Goal: Transaction & Acquisition: Purchase product/service

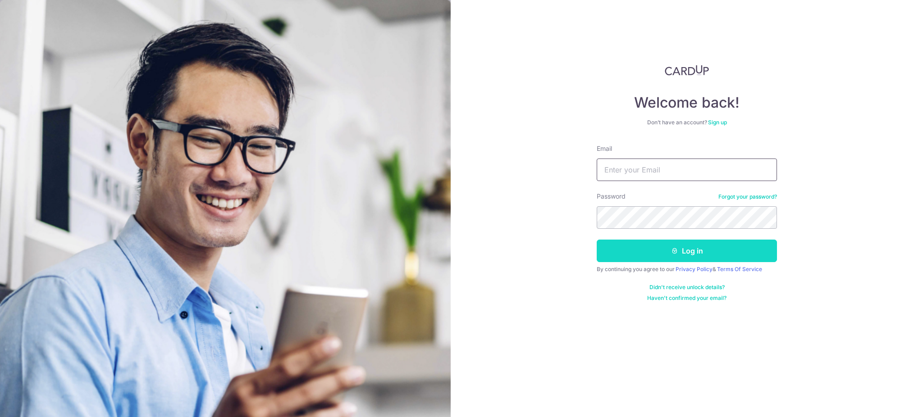
type input "lee101726@gmail.com"
click at [661, 256] on button "Log in" at bounding box center [687, 251] width 180 height 23
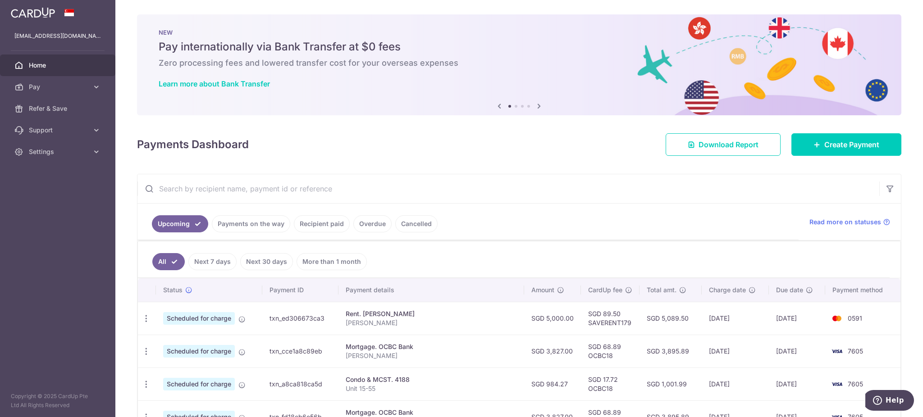
click at [539, 105] on icon at bounding box center [539, 105] width 11 height 11
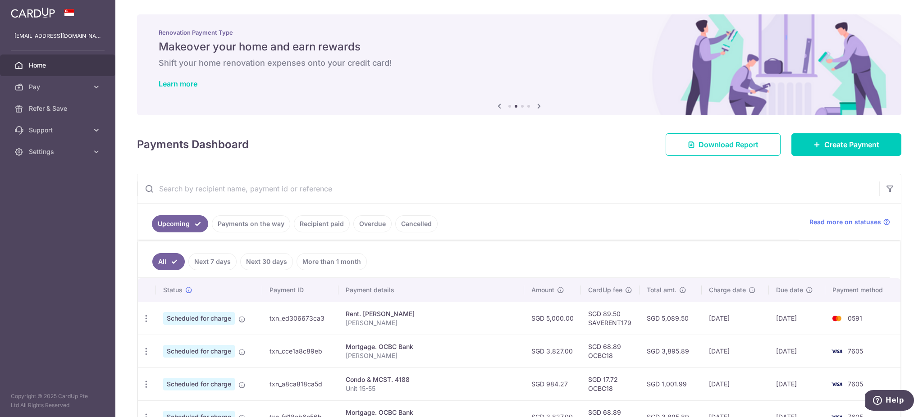
click at [538, 105] on icon at bounding box center [539, 105] width 11 height 11
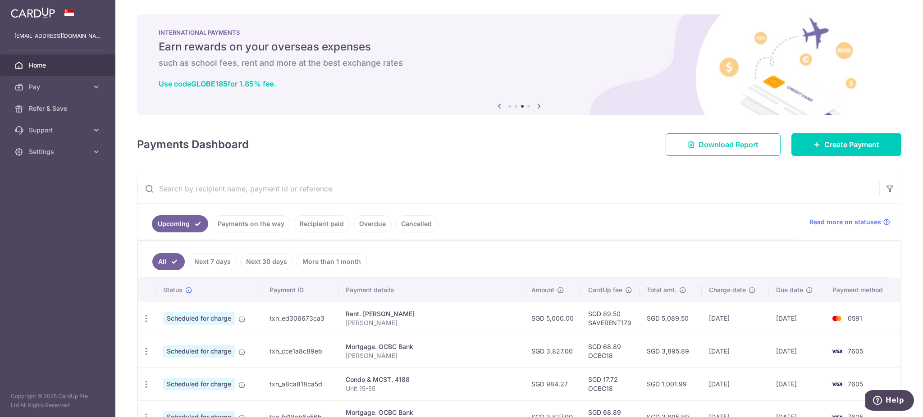
click at [538, 105] on icon at bounding box center [539, 105] width 11 height 11
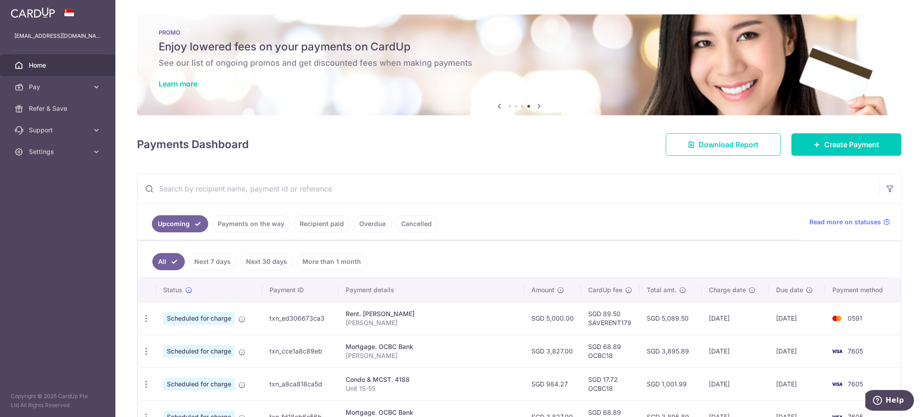
click at [326, 226] on link "Recipient paid" at bounding box center [322, 223] width 56 height 17
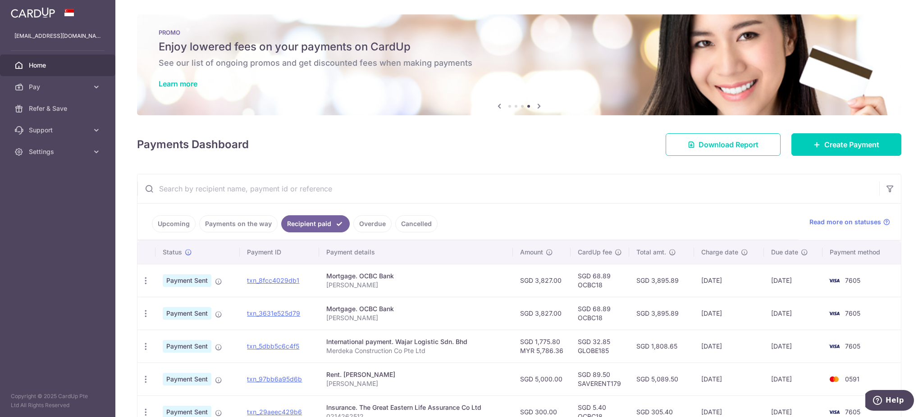
click at [244, 187] on input "text" at bounding box center [508, 188] width 742 height 29
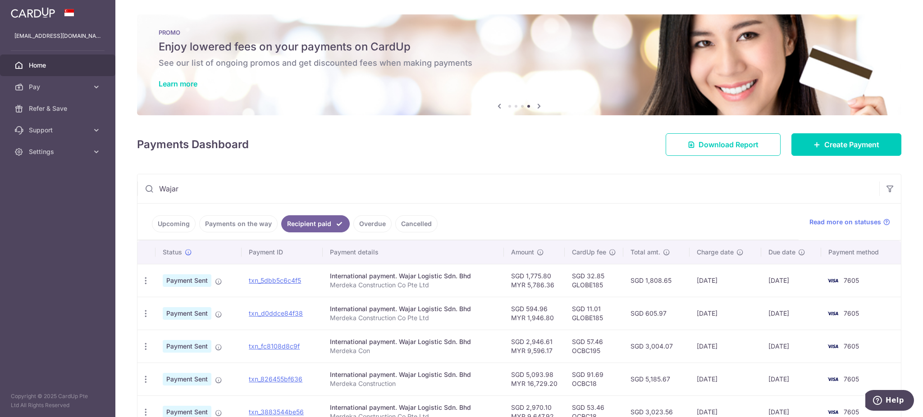
scroll to position [60, 0]
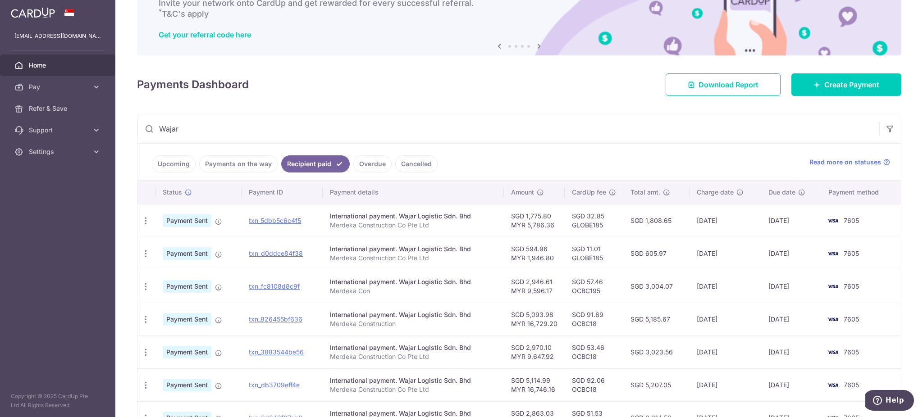
type input "Wajar"
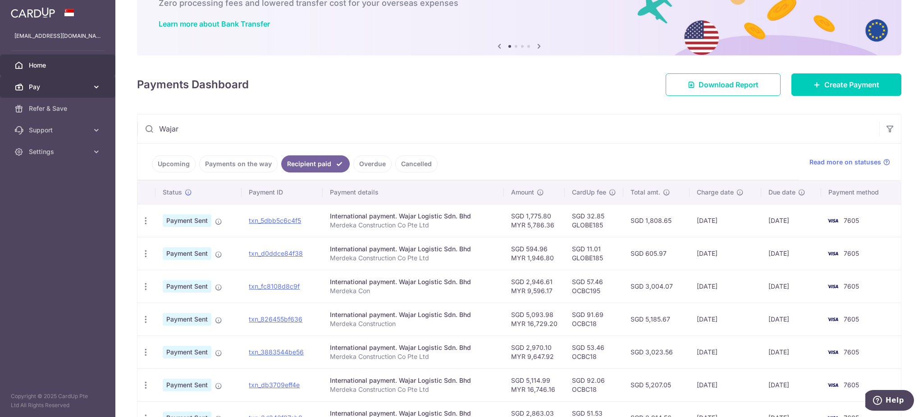
click at [64, 91] on span "Pay" at bounding box center [58, 86] width 59 height 9
click at [405, 163] on link "Cancelled" at bounding box center [416, 163] width 42 height 17
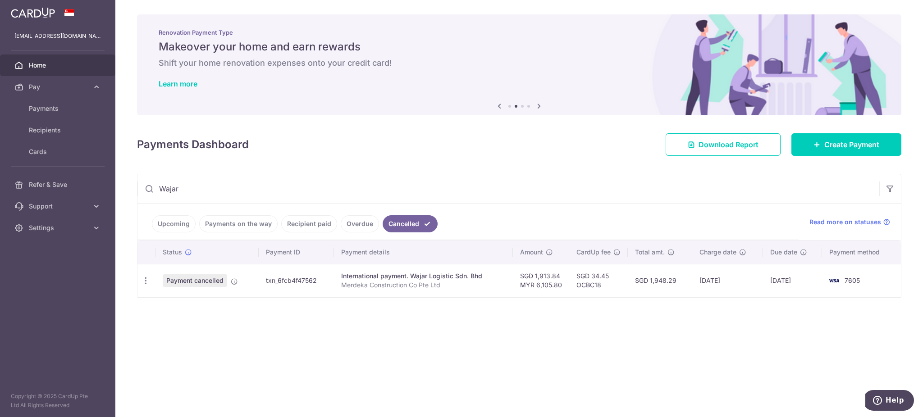
click at [351, 228] on link "Overdue" at bounding box center [360, 223] width 38 height 17
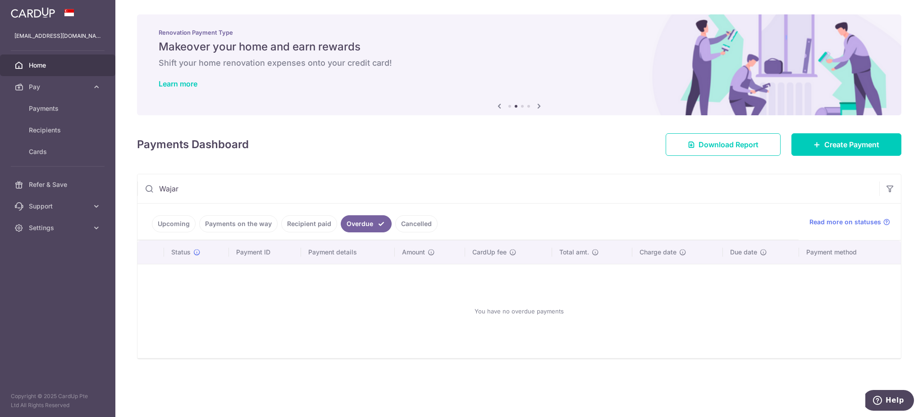
click at [314, 226] on link "Recipient paid" at bounding box center [309, 223] width 56 height 17
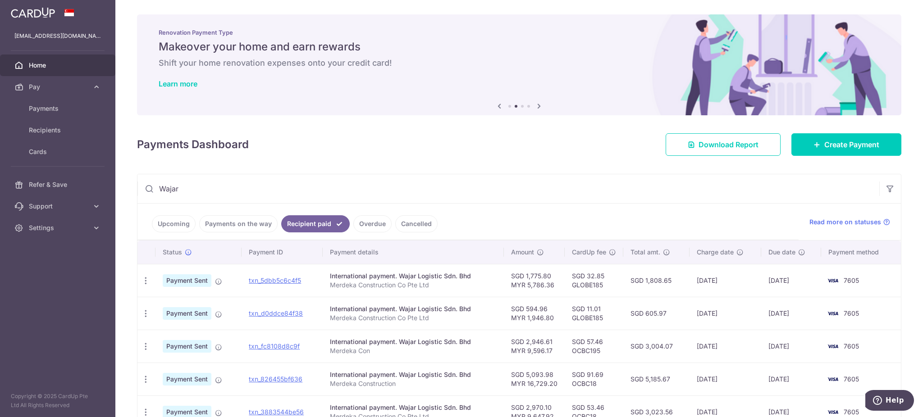
click at [247, 228] on link "Payments on the way" at bounding box center [238, 223] width 78 height 17
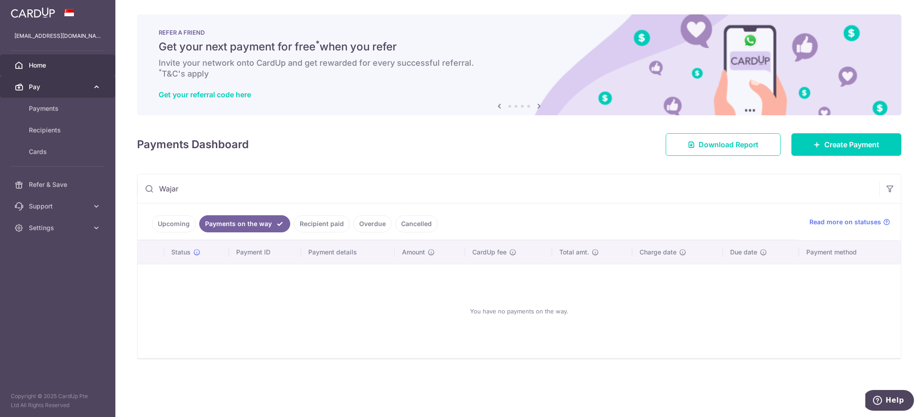
click at [69, 89] on span "Pay" at bounding box center [58, 86] width 59 height 9
click at [70, 85] on span "Pay" at bounding box center [58, 86] width 59 height 9
click at [56, 109] on span "Payments" at bounding box center [58, 108] width 59 height 9
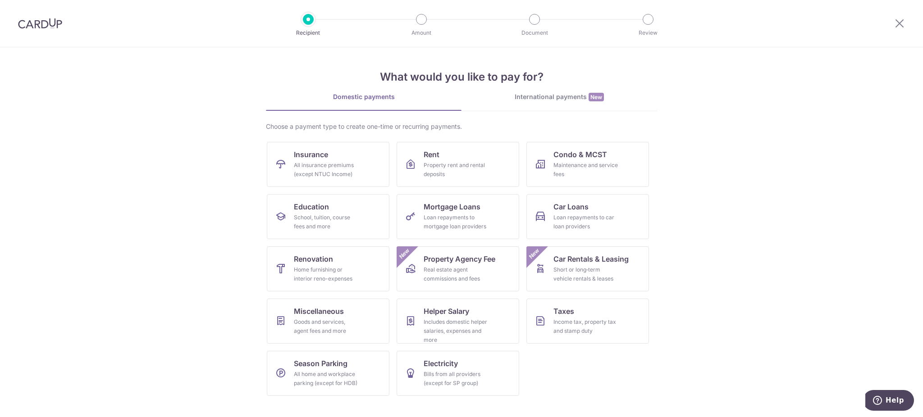
click at [541, 98] on div "International payments New" at bounding box center [559, 96] width 196 height 9
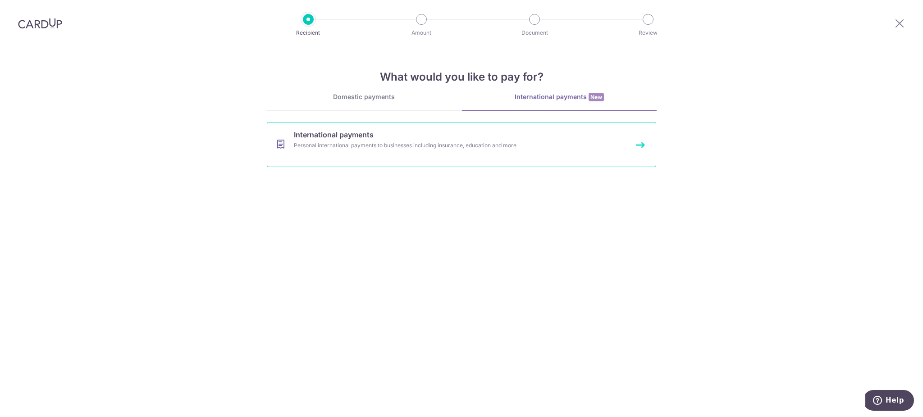
click at [349, 156] on link "International payments Personal international payments to businesses including …" at bounding box center [461, 144] width 389 height 45
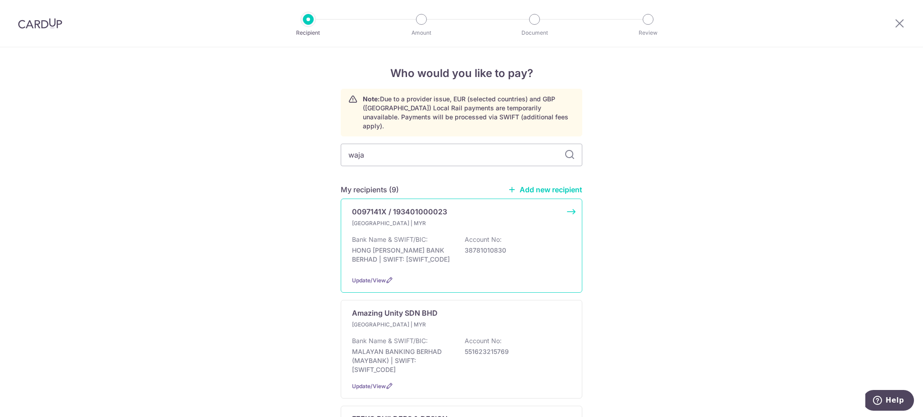
type input "wajar"
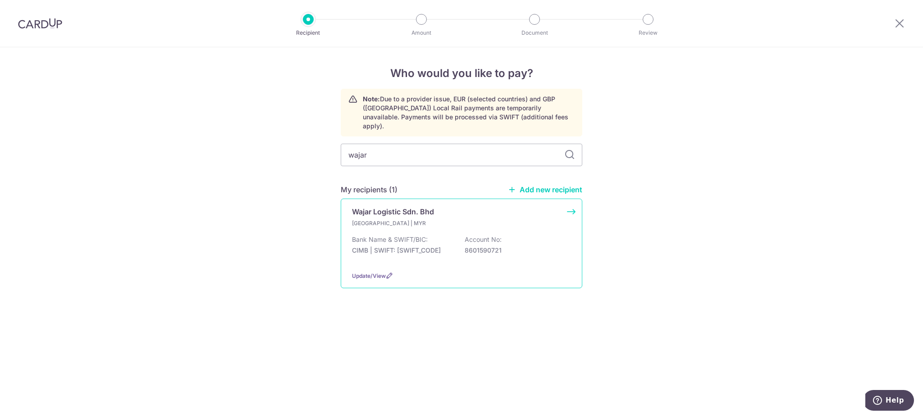
click at [395, 235] on p "Bank Name & SWIFT/BIC:" at bounding box center [390, 239] width 76 height 9
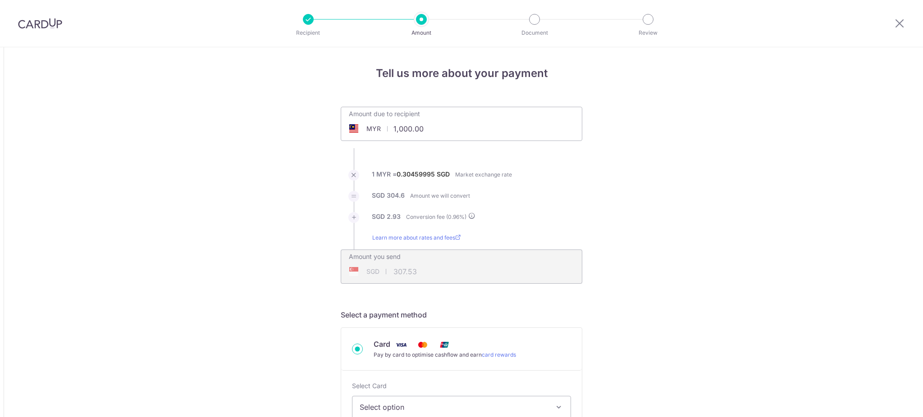
click at [400, 132] on input "1,000.00" at bounding box center [410, 129] width 139 height 21
drag, startPoint x: 188, startPoint y: 219, endPoint x: 82, endPoint y: 36, distance: 211.4
type input "19,022.94"
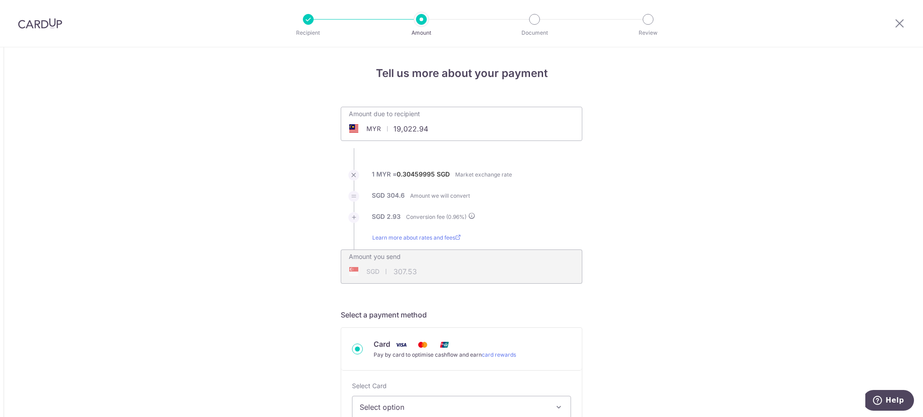
type input "5,850.10"
click at [50, 26] on img at bounding box center [40, 23] width 44 height 11
type input "1,000.00"
click at [444, 238] on link "Learn more about rates and fees" at bounding box center [416, 241] width 88 height 16
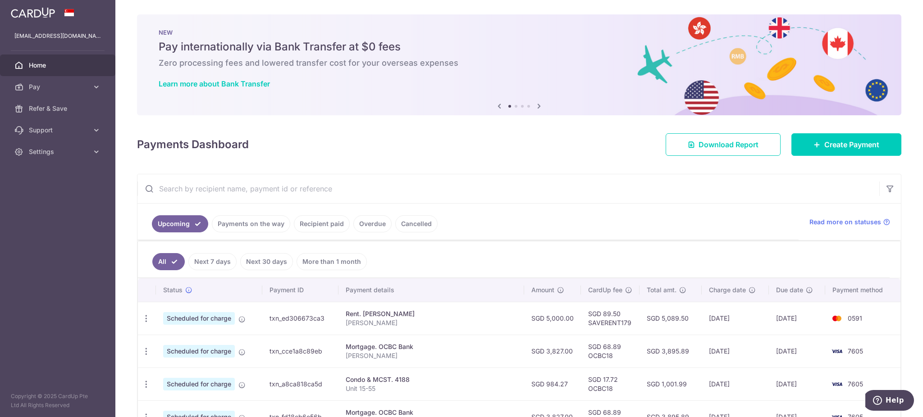
click at [539, 108] on icon at bounding box center [539, 105] width 11 height 11
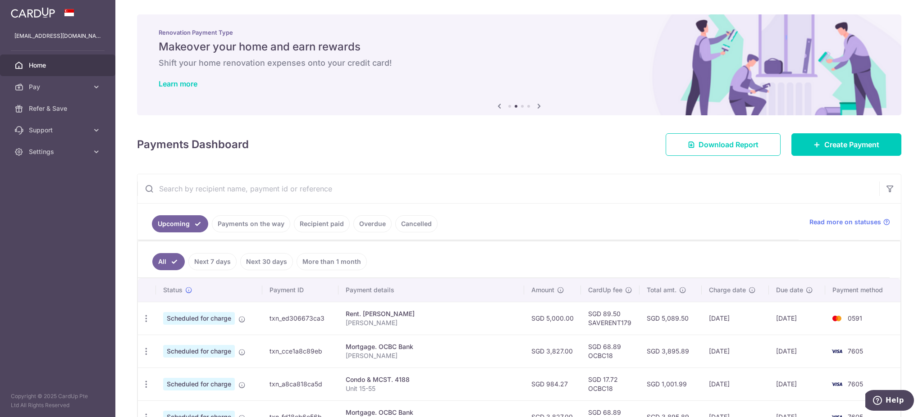
click at [539, 108] on icon at bounding box center [539, 105] width 11 height 11
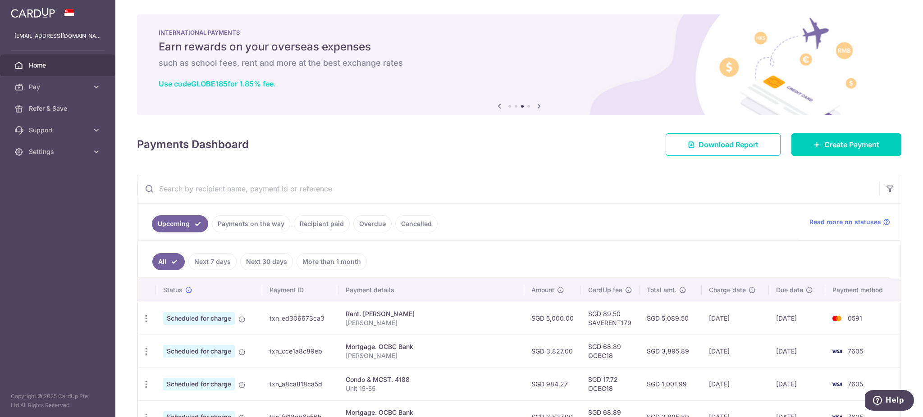
click at [234, 79] on link "Use code GLOBE185 for 1.85% fee." at bounding box center [217, 83] width 117 height 9
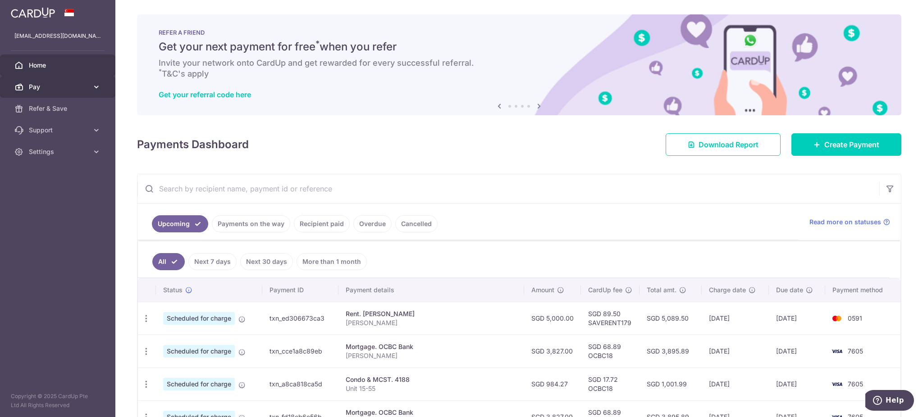
drag, startPoint x: 76, startPoint y: 91, endPoint x: 81, endPoint y: 91, distance: 5.0
click at [76, 91] on span "Pay" at bounding box center [58, 86] width 59 height 9
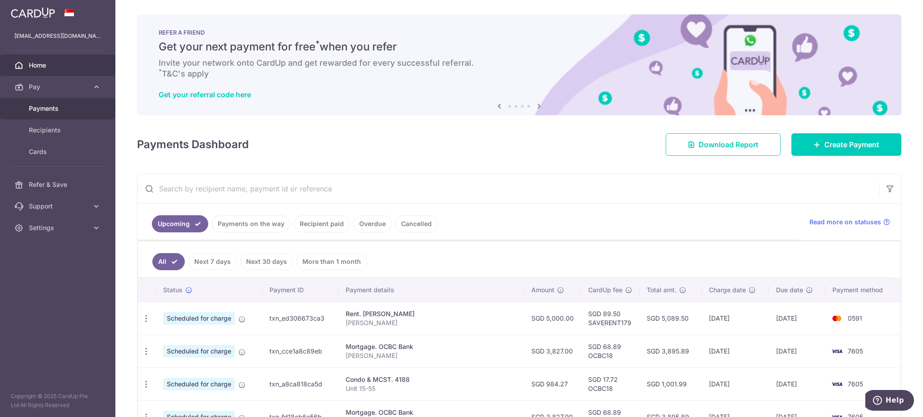
click at [73, 106] on span "Payments" at bounding box center [58, 108] width 59 height 9
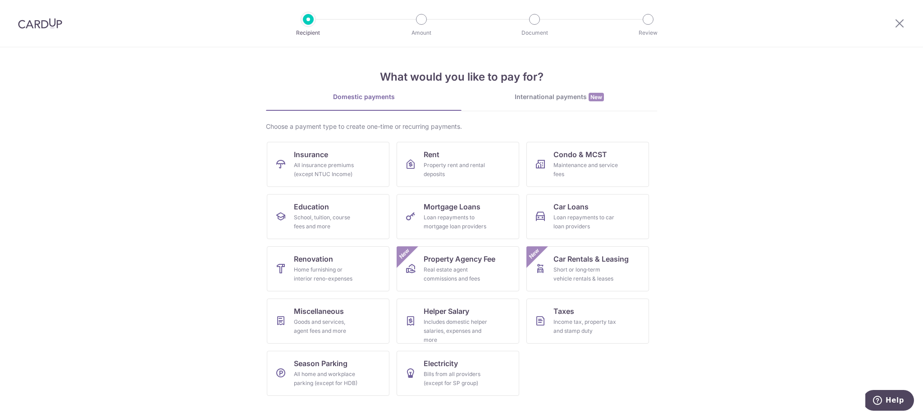
click at [543, 96] on div "International payments New" at bounding box center [559, 96] width 196 height 9
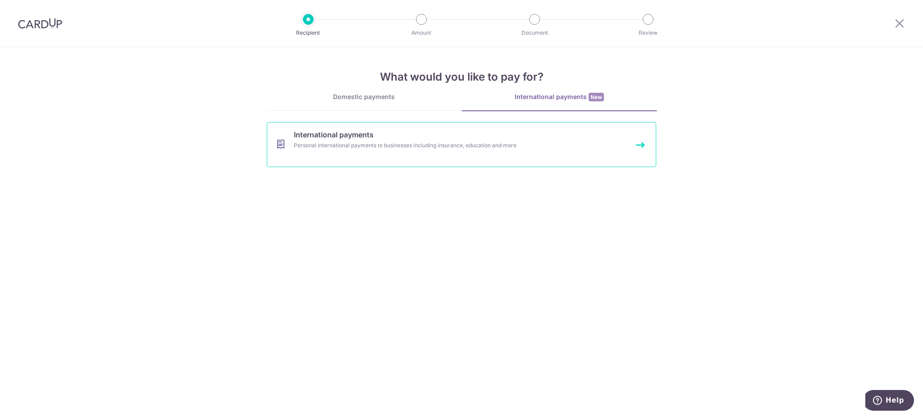
click at [355, 139] on span "International payments" at bounding box center [334, 134] width 80 height 11
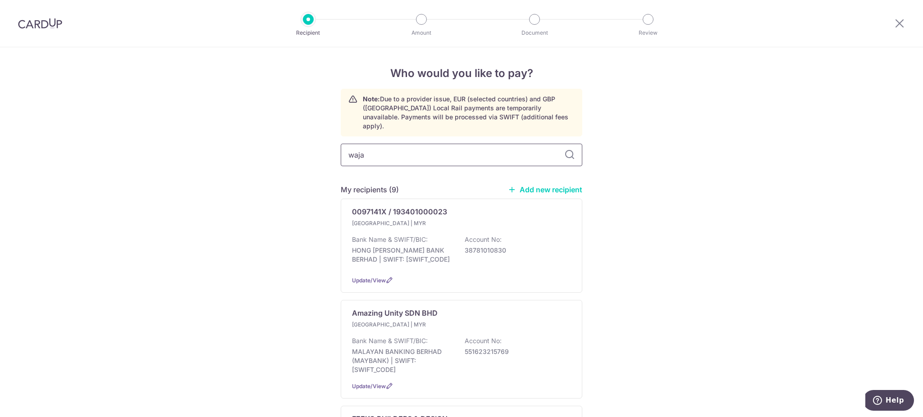
type input "wajar"
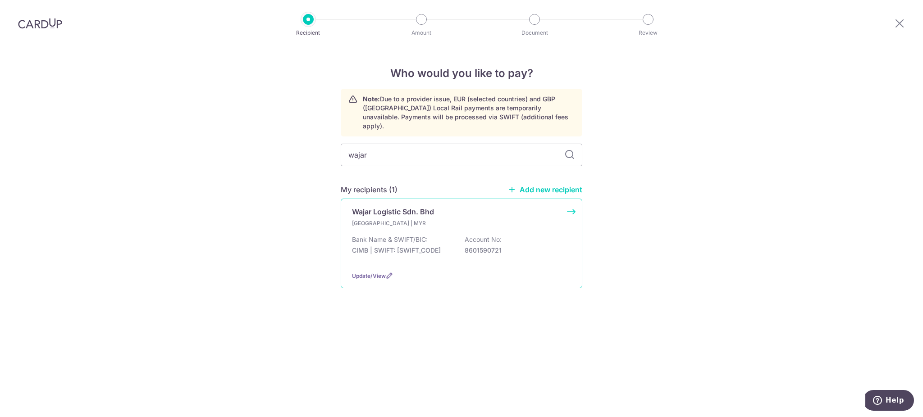
click at [384, 206] on p "Wajar Logistic Sdn. Bhd" at bounding box center [393, 211] width 82 height 11
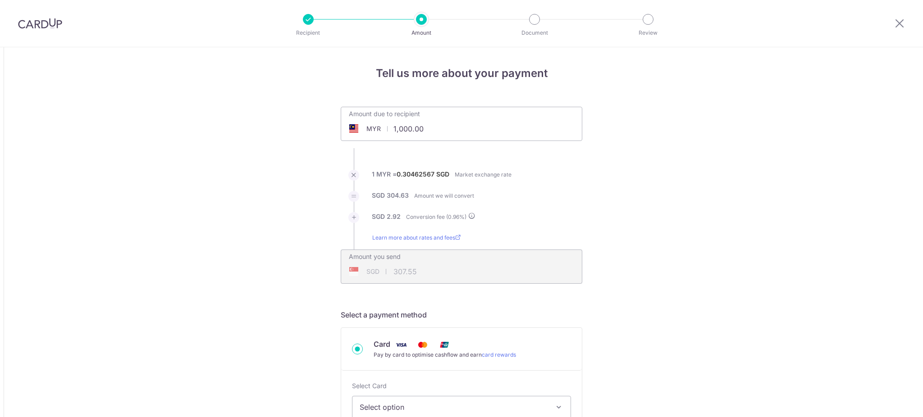
click at [416, 128] on input "1,000.00" at bounding box center [410, 129] width 139 height 21
type input "19,022.94"
type input "5,850.53"
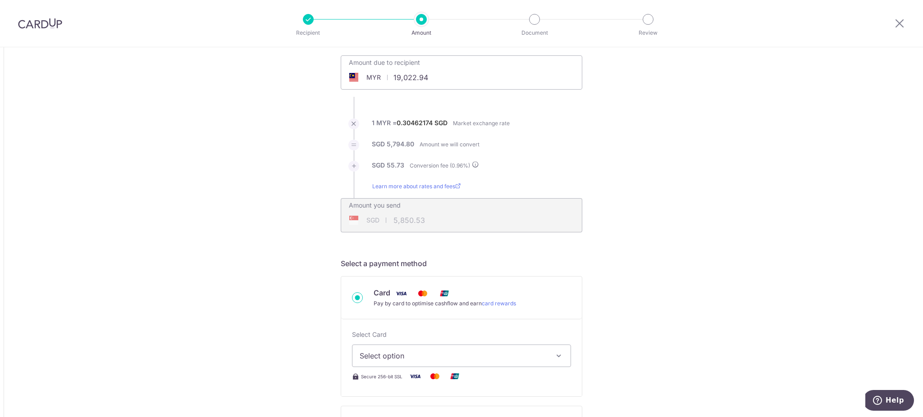
scroll to position [120, 0]
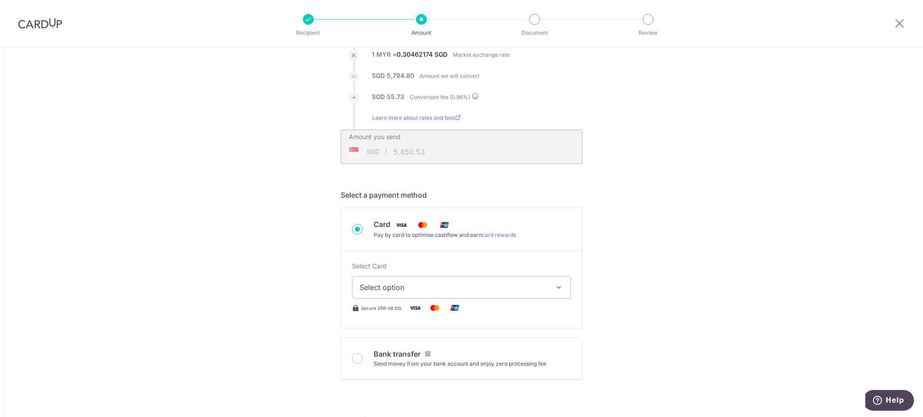
click at [402, 282] on span "Select option" at bounding box center [453, 287] width 187 height 11
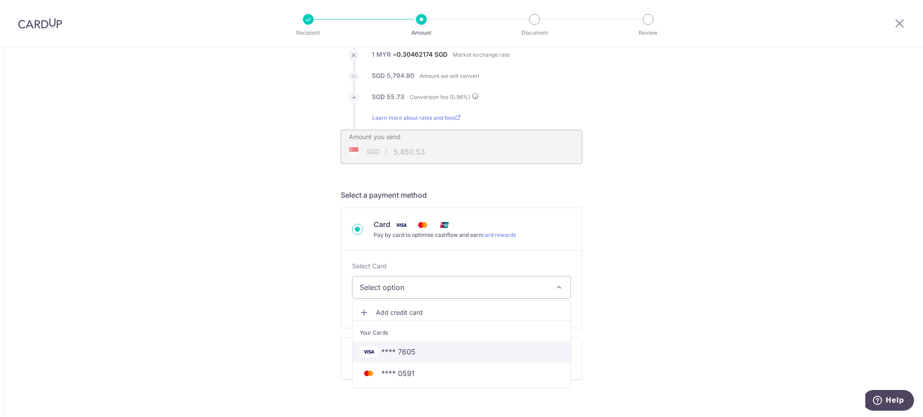
drag, startPoint x: 398, startPoint y: 351, endPoint x: 277, endPoint y: 314, distance: 126.3
click at [398, 351] on span "**** 7605" at bounding box center [398, 352] width 34 height 11
type input "19,022.94"
type input "5,850.61"
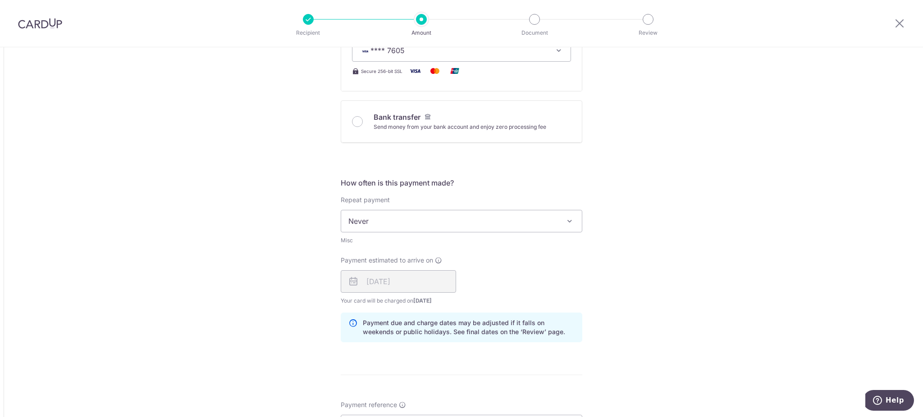
scroll to position [420, 0]
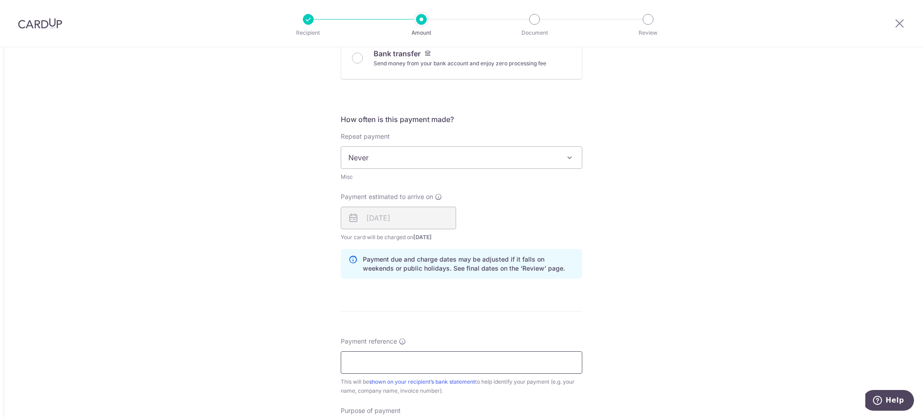
click at [368, 357] on input "Payment reference" at bounding box center [462, 363] width 242 height 23
type input "Merdeka Construction Co Pte Ltd"
click at [245, 271] on div "Tell us more about your payment Amount due to recipient MYR 19,022.94 19022.94 …" at bounding box center [461, 159] width 923 height 1064
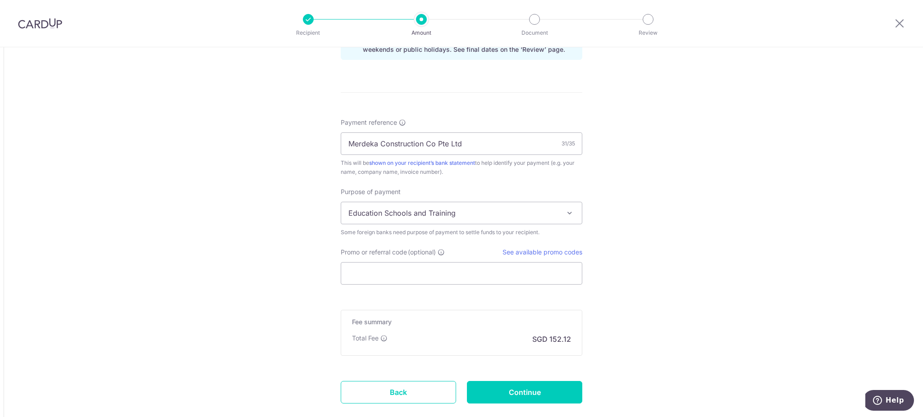
scroll to position [661, 0]
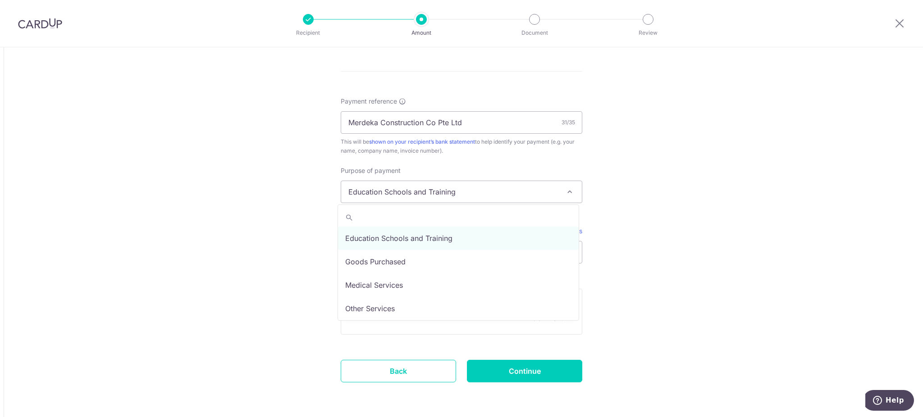
click at [383, 192] on span "Education Schools and Training" at bounding box center [461, 192] width 241 height 22
select select "Other Services"
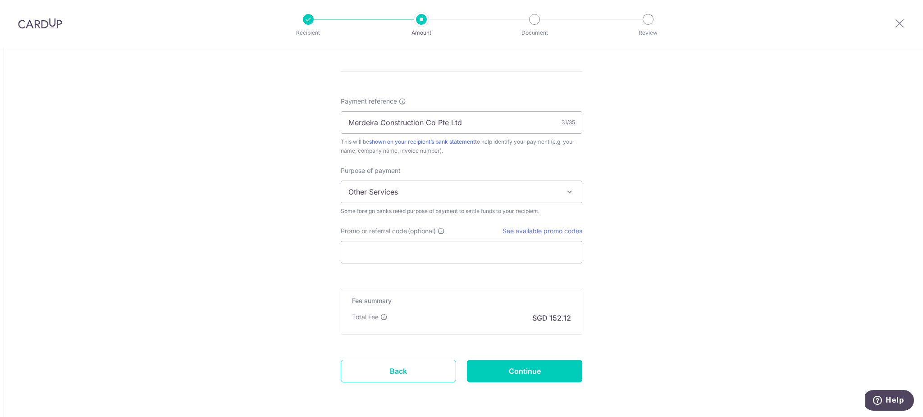
click at [375, 255] on input "Promo or referral code (optional)" at bounding box center [462, 252] width 242 height 23
paste input "GLOBE185"
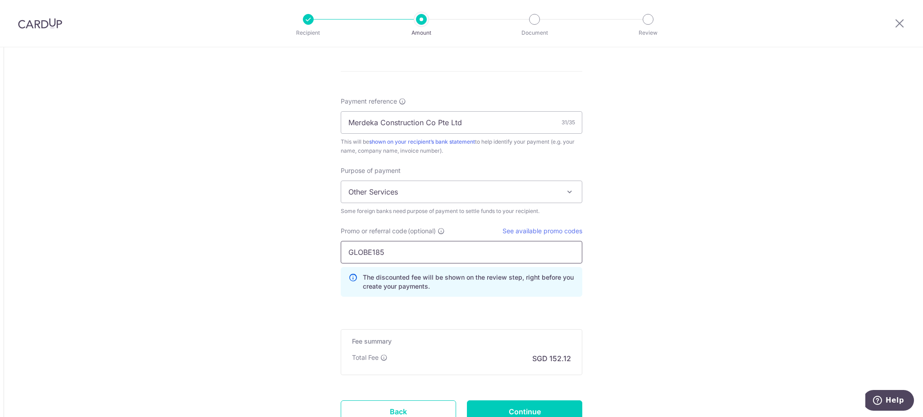
type input "GLOBE185"
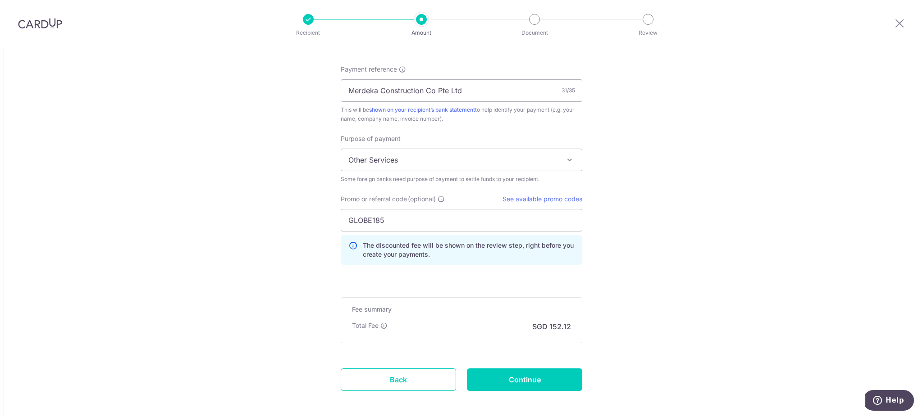
scroll to position [721, 0]
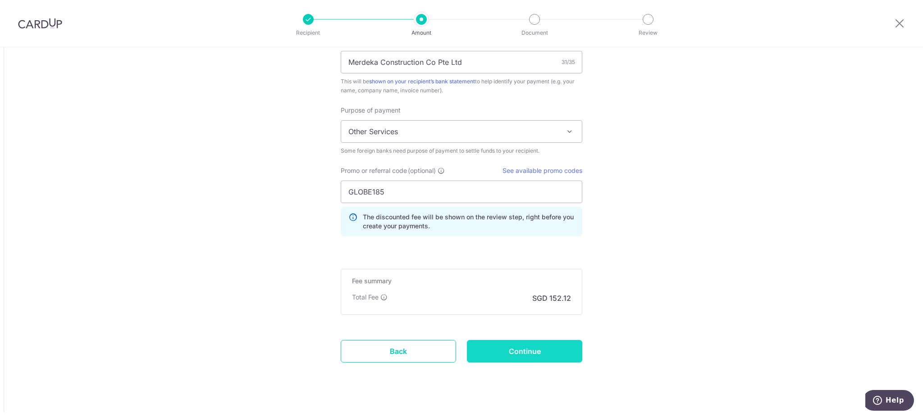
click at [502, 354] on input "Continue" at bounding box center [524, 351] width 115 height 23
type input "Create Schedule"
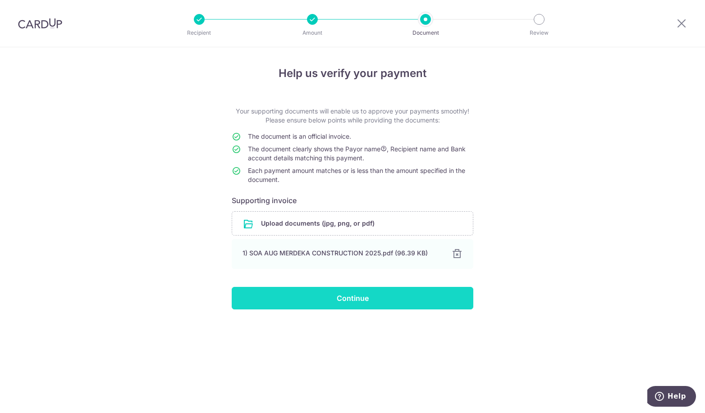
click at [310, 292] on input "Continue" at bounding box center [353, 298] width 242 height 23
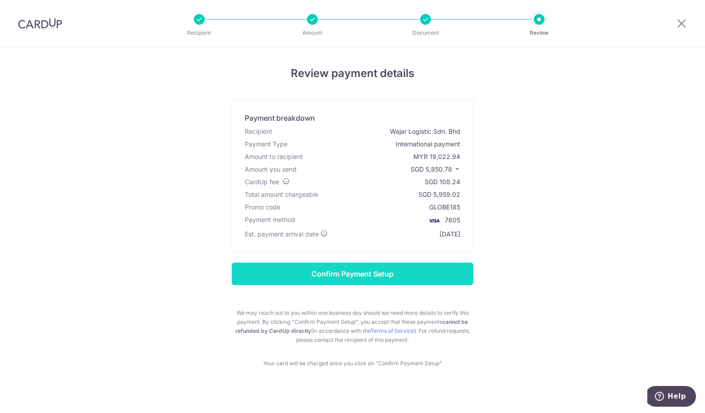
click at [425, 280] on input "Confirm Payment Setup" at bounding box center [353, 274] width 242 height 23
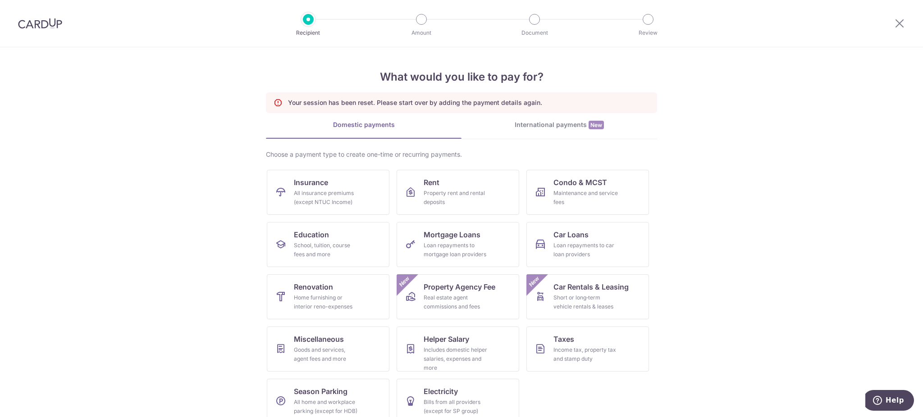
click at [546, 122] on div "International payments New" at bounding box center [559, 124] width 196 height 9
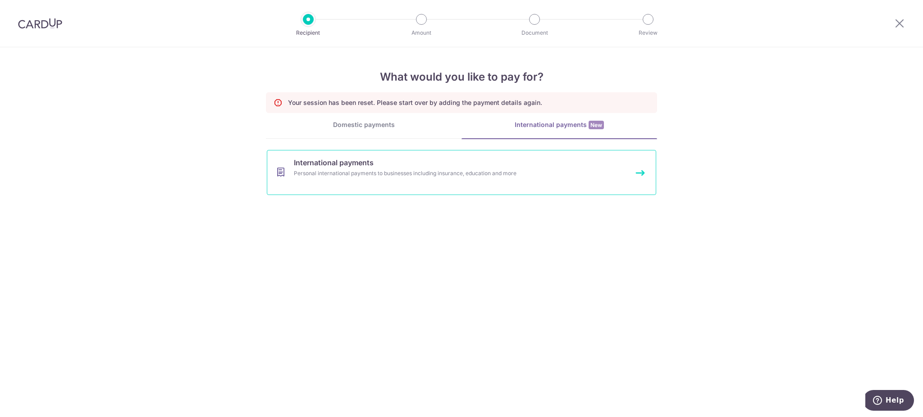
click at [374, 167] on span "International payments" at bounding box center [334, 162] width 80 height 11
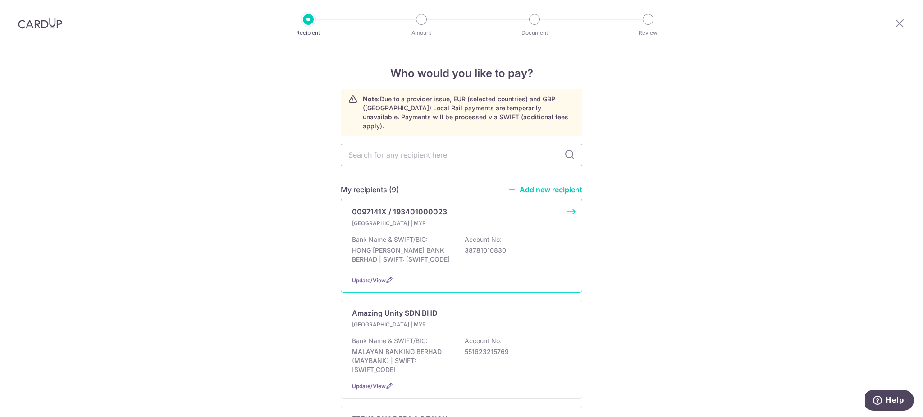
click at [384, 219] on div "[GEOGRAPHIC_DATA] | MYR Bank Name & SWIFT/BIC: HONG [PERSON_NAME] BANK BERHAD |…" at bounding box center [461, 244] width 219 height 50
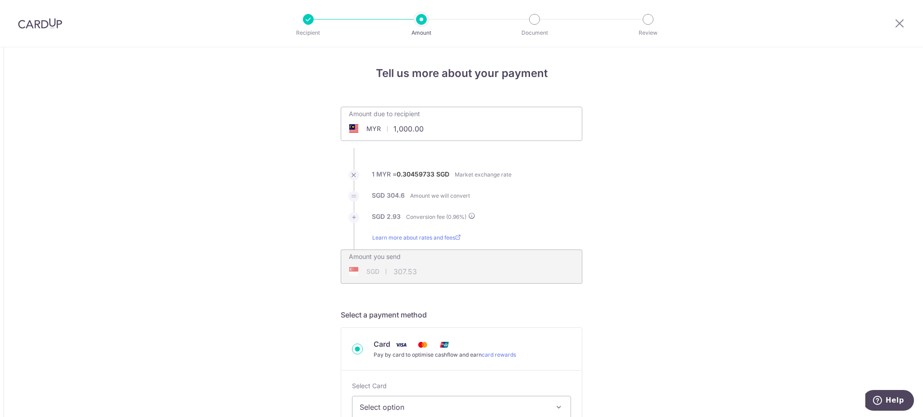
click at [55, 24] on img at bounding box center [40, 23] width 44 height 11
